Goal: Information Seeking & Learning: Learn about a topic

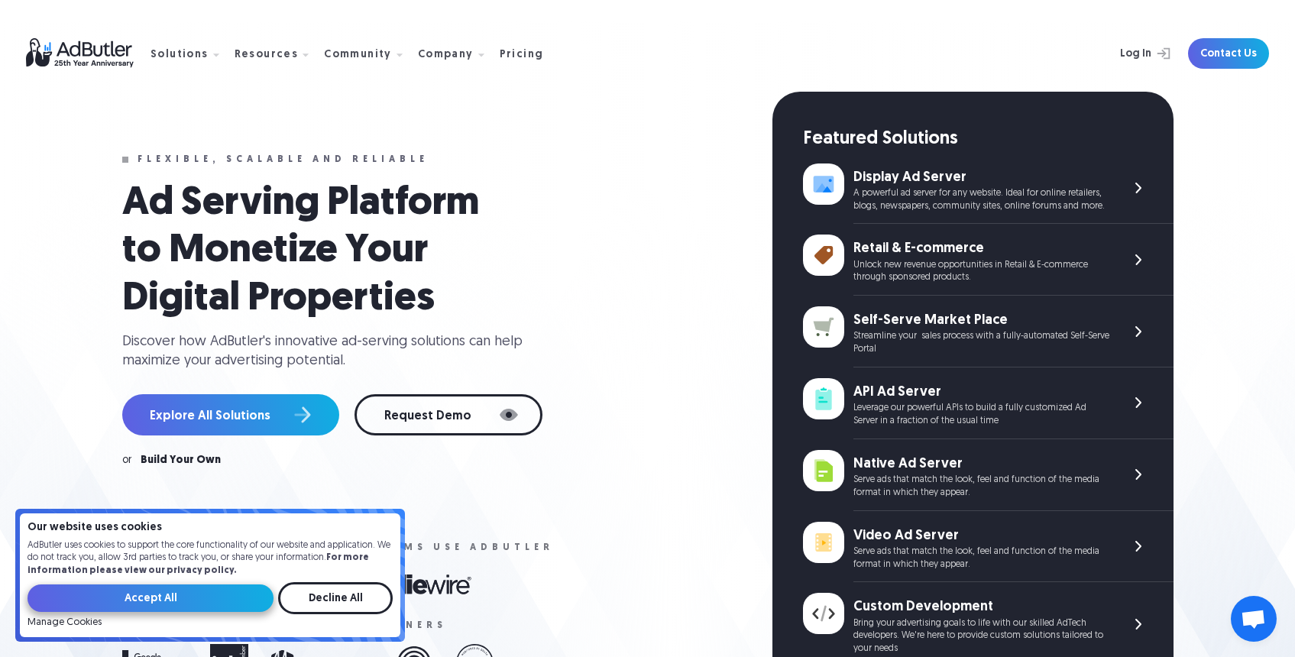
click at [225, 600] on input "Accept All" at bounding box center [151, 599] width 246 height 28
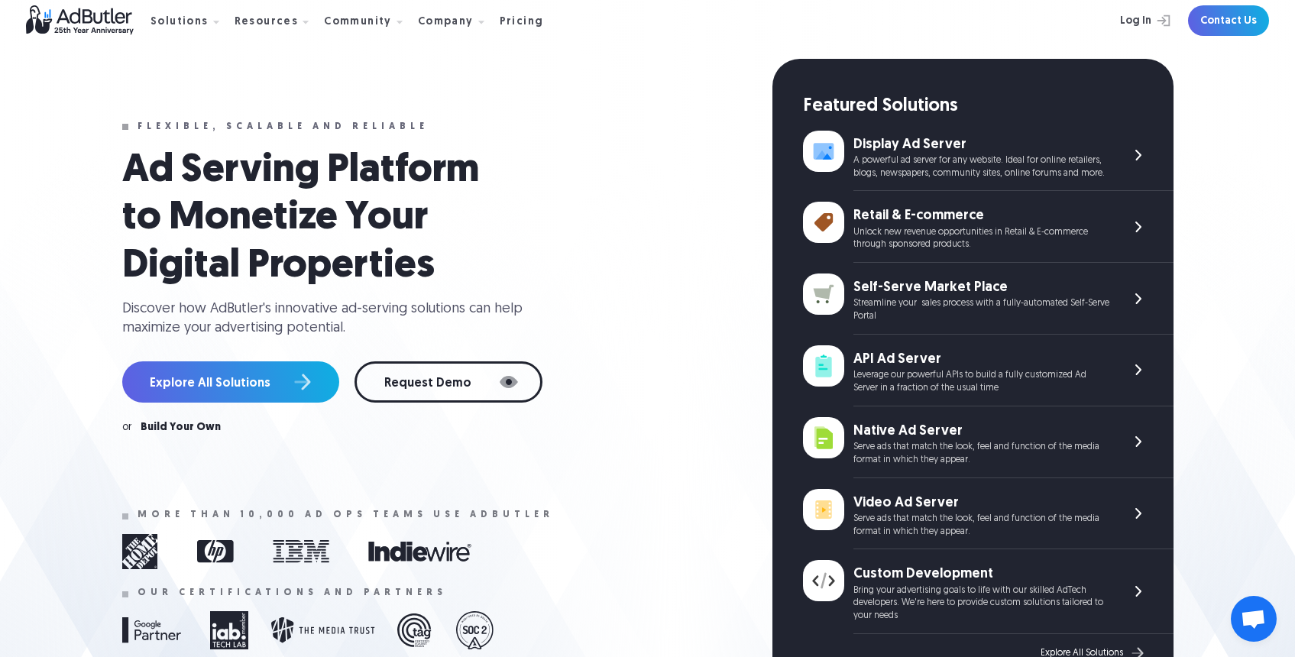
scroll to position [18, 0]
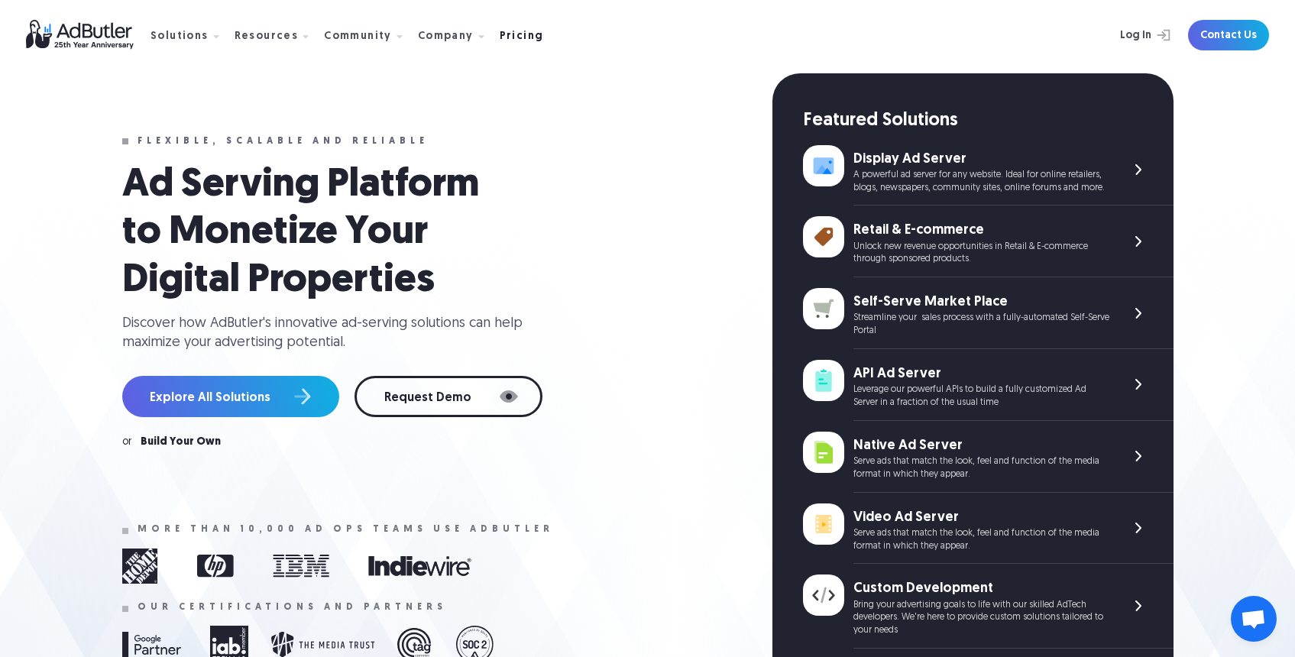
click at [516, 38] on div "Pricing" at bounding box center [522, 36] width 44 height 11
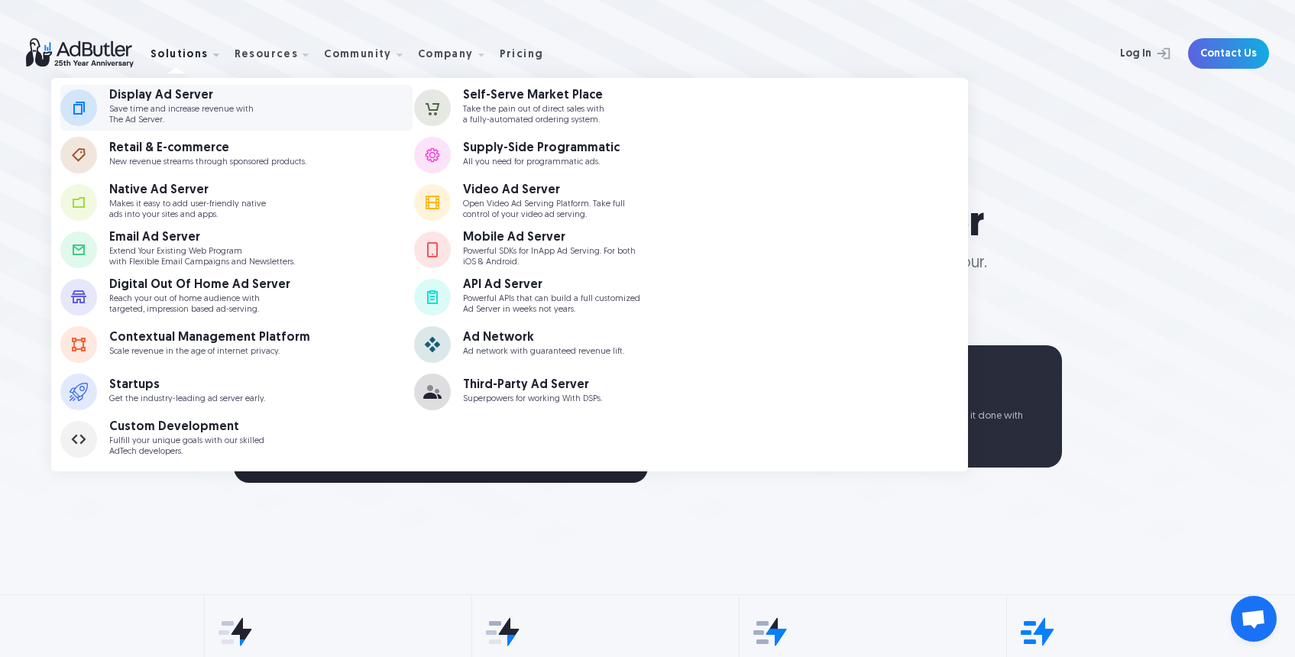
click at [195, 105] on p "Save time and increase revenue with The Ad Server." at bounding box center [181, 115] width 144 height 20
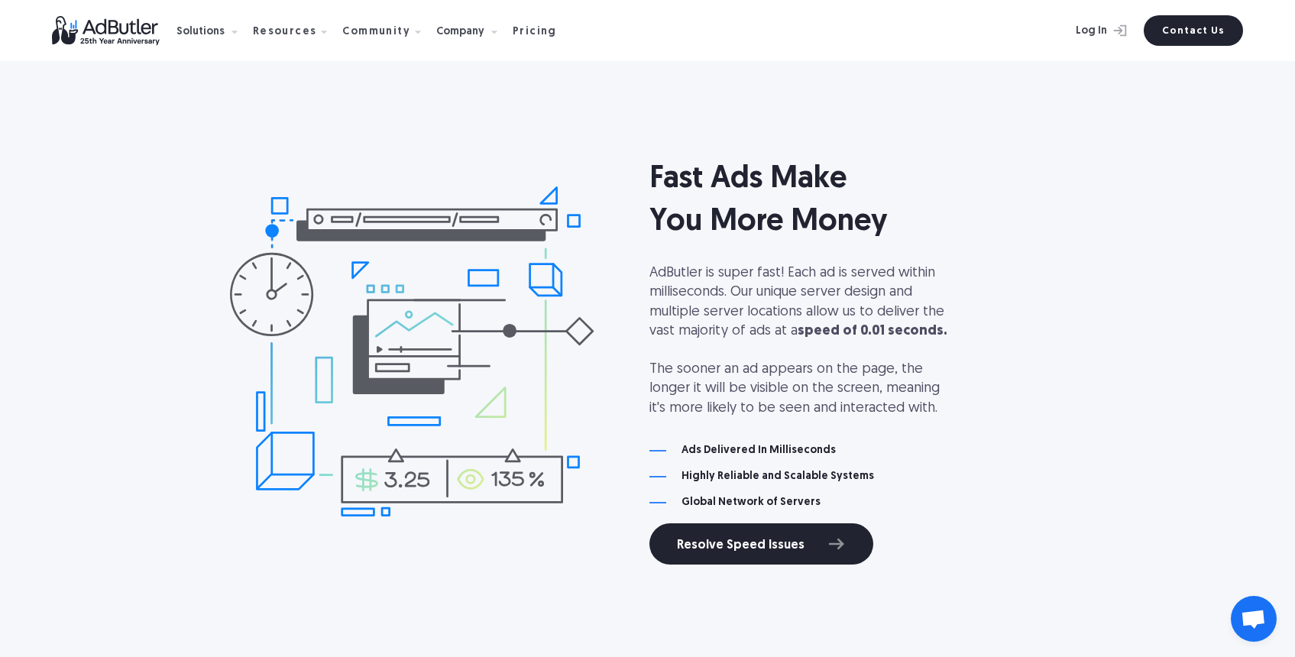
scroll to position [1426, 0]
